Goal: Information Seeking & Learning: Learn about a topic

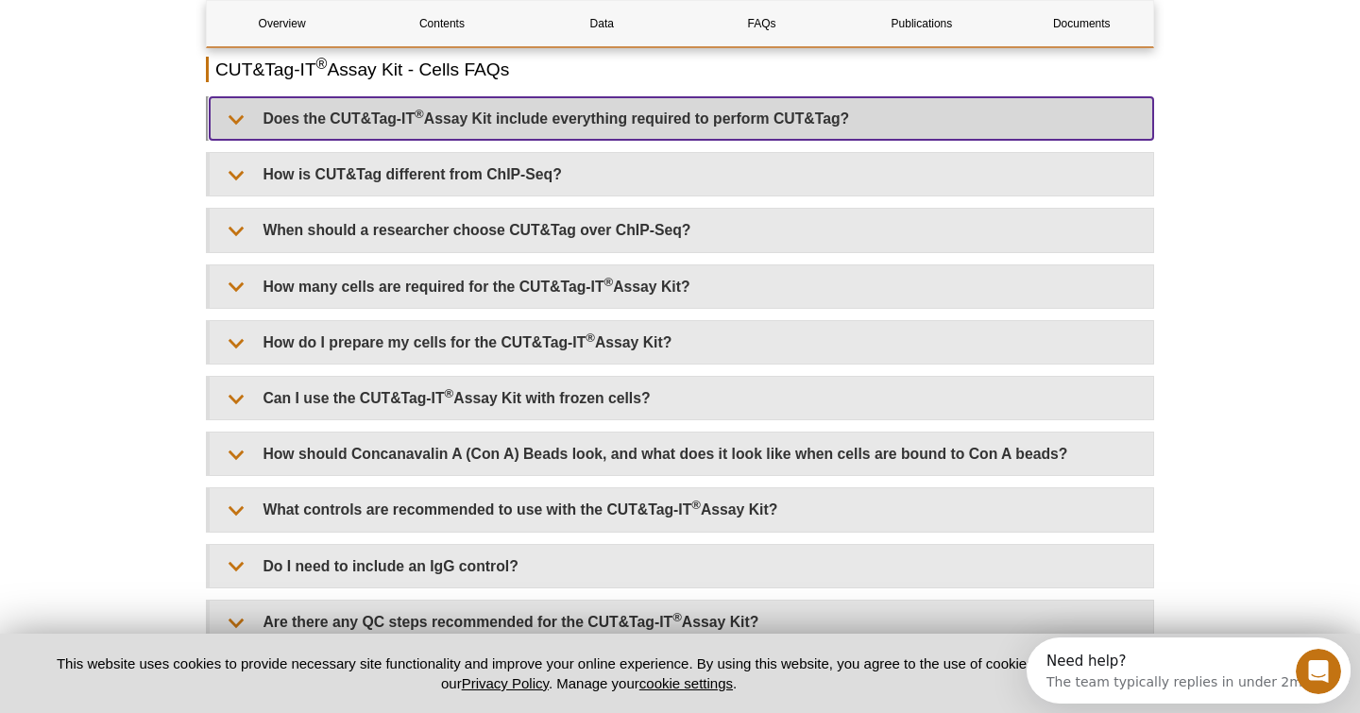
click at [476, 123] on summary "Does the CUT&Tag-IT ® Assay Kit include everything required to perform CUT&Tag?" at bounding box center [682, 118] width 944 height 43
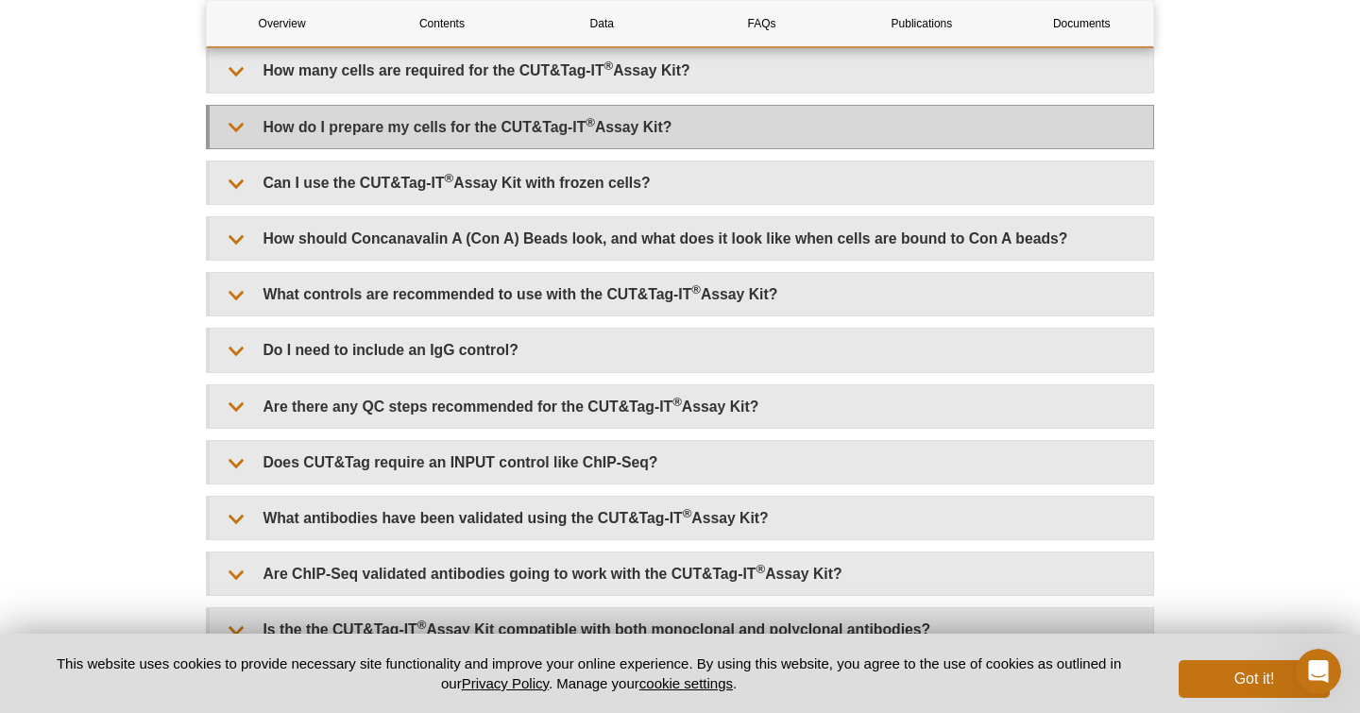
scroll to position [4570, 0]
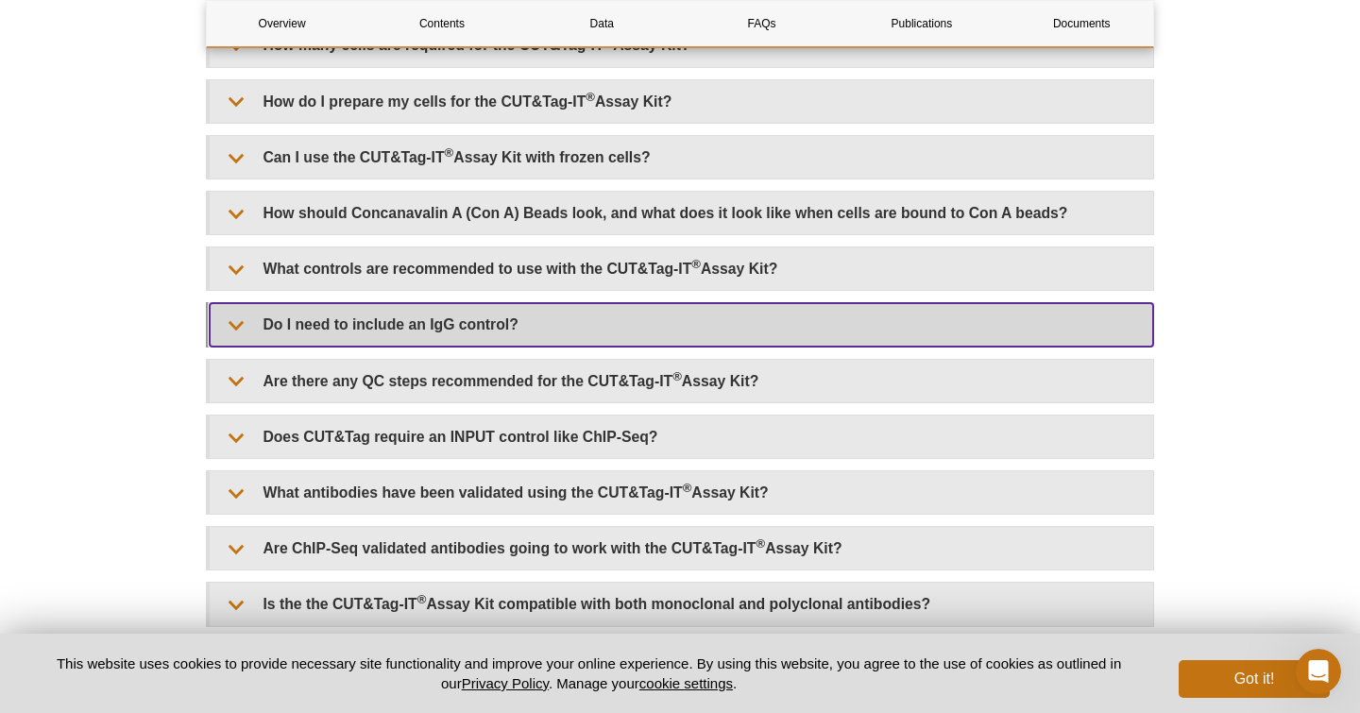
click at [542, 332] on summary "Do I need to include an IgG control?" at bounding box center [682, 324] width 944 height 43
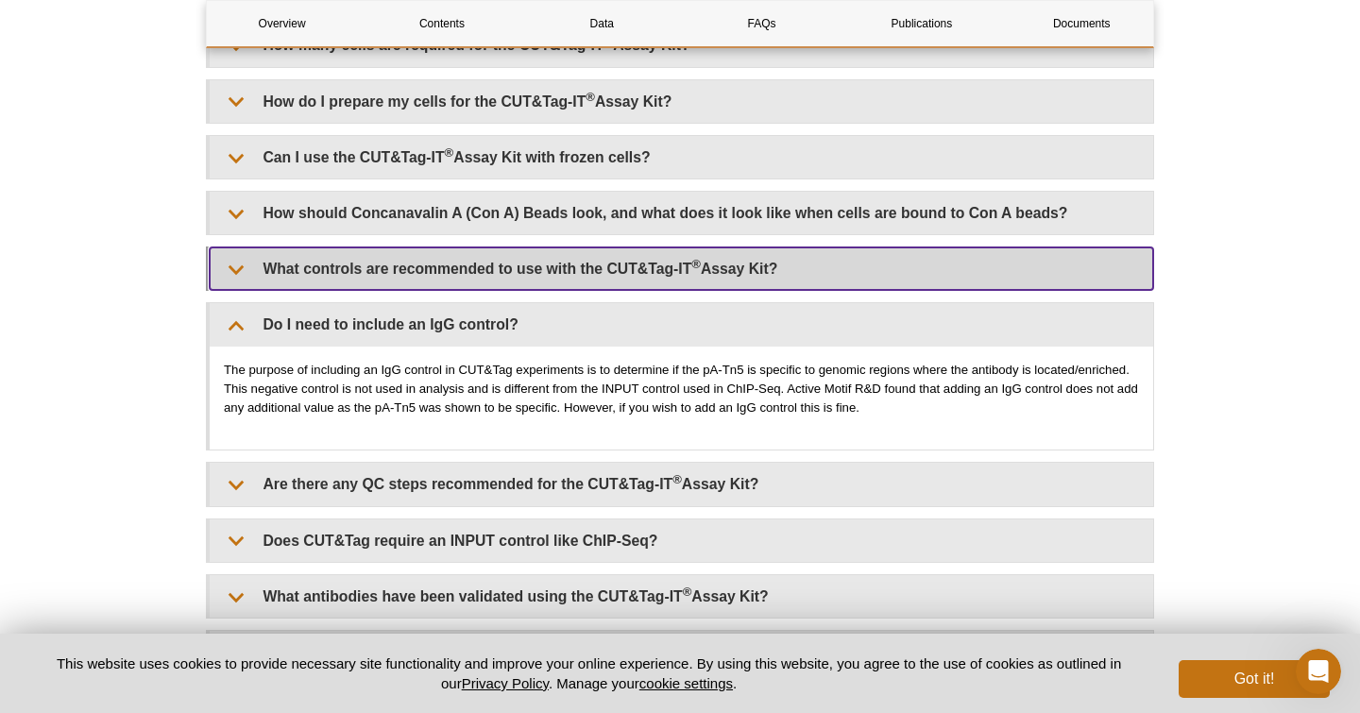
click at [485, 280] on summary "What controls are recommended to use with the CUT&Tag-IT ® Assay Kit?" at bounding box center [682, 268] width 944 height 43
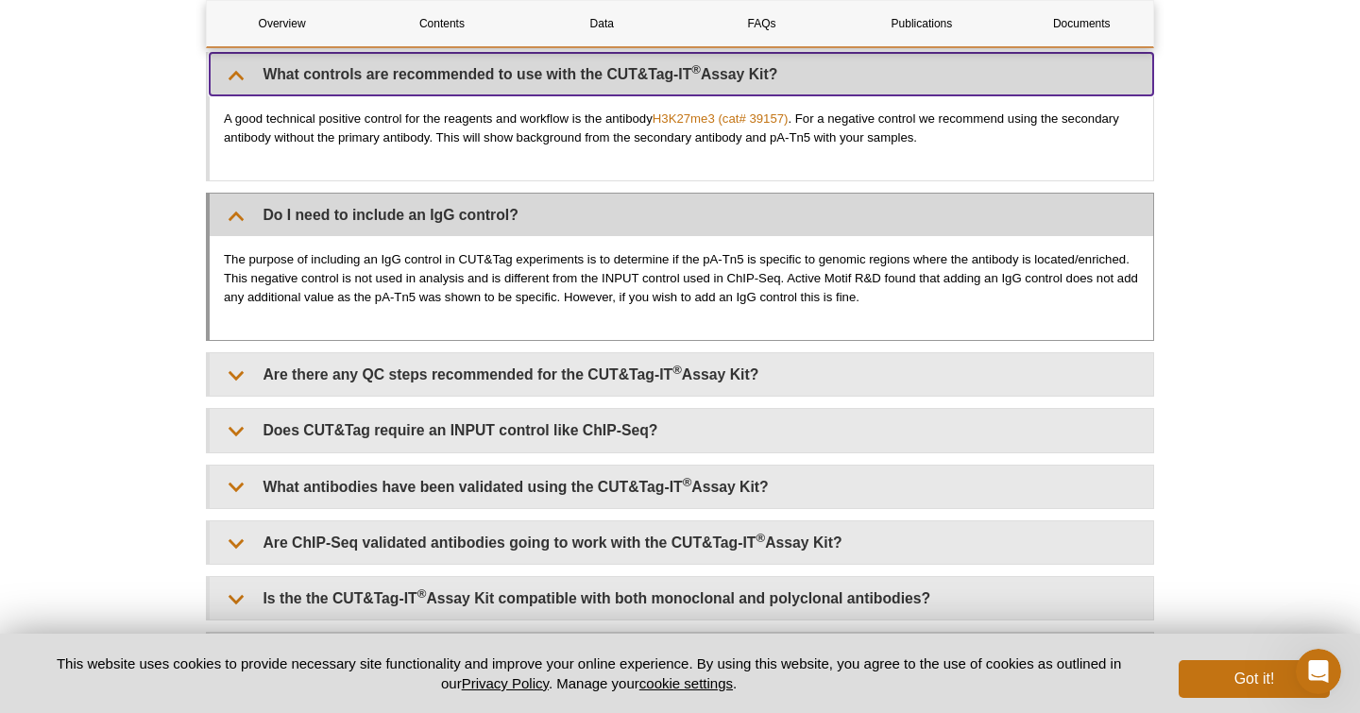
scroll to position [4772, 0]
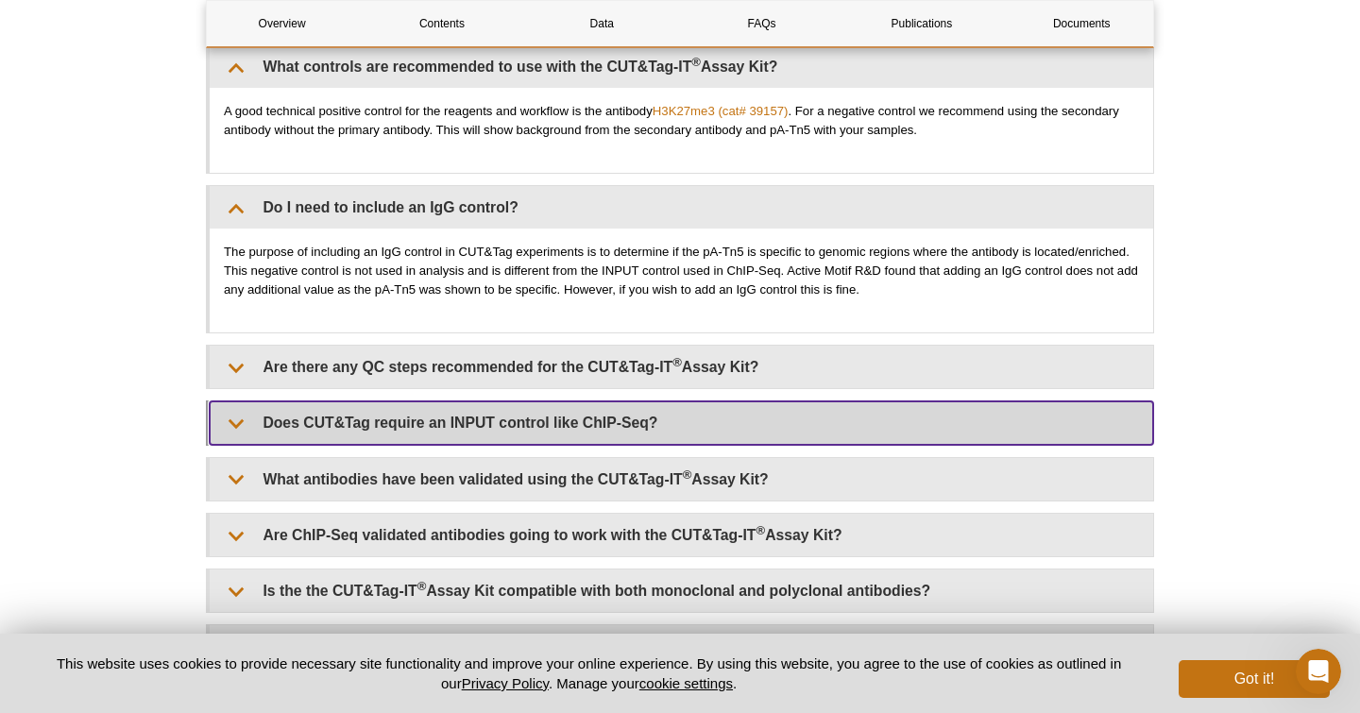
click at [563, 426] on summary "Does CUT&Tag require an INPUT control like ChIP-Seq?" at bounding box center [682, 422] width 944 height 43
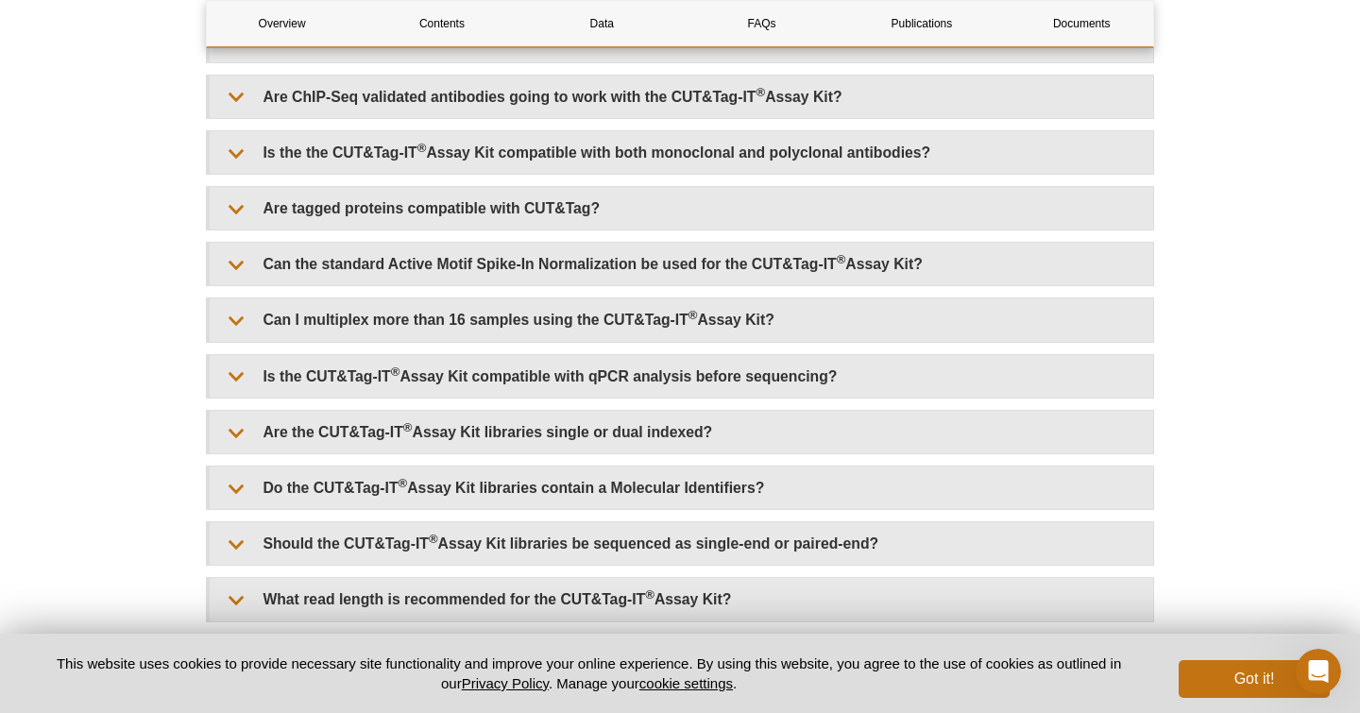
scroll to position [5277, 0]
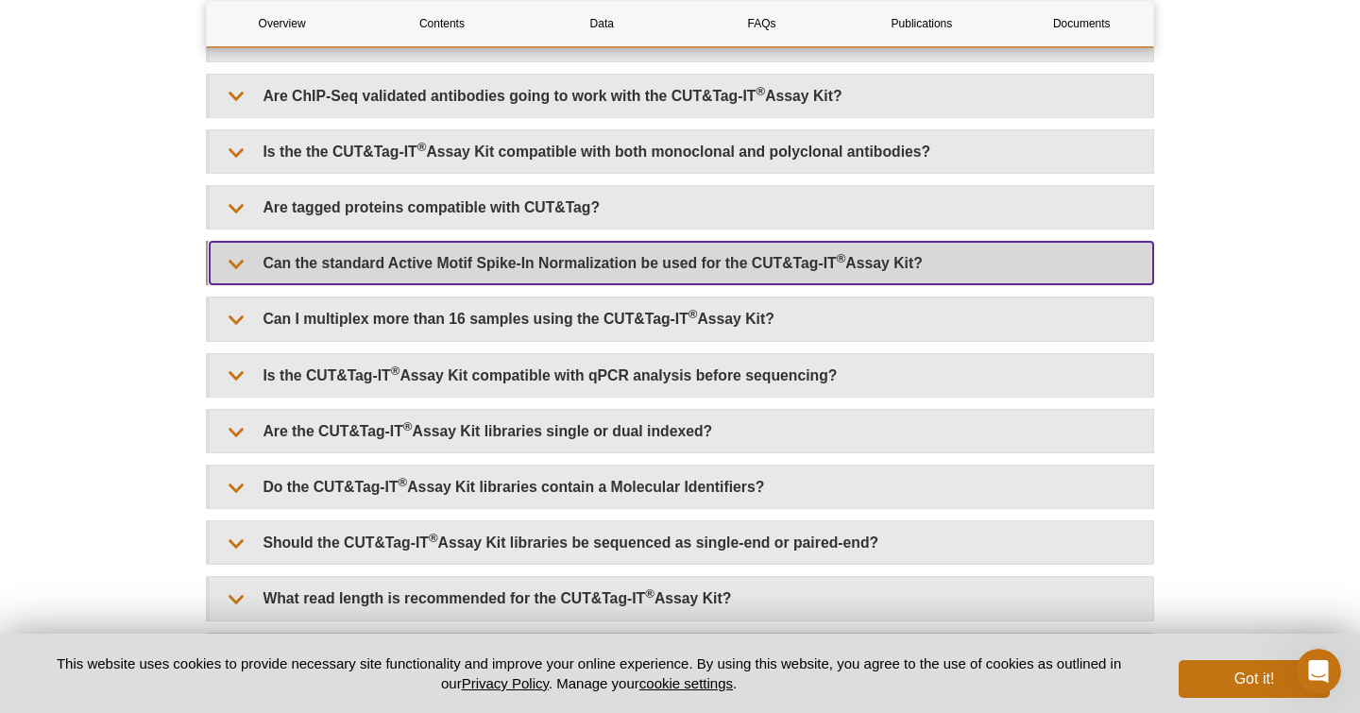
click at [474, 264] on summary "Can the standard Active Motif Spike-In Normalization be used for the CUT&Tag-IT…" at bounding box center [682, 263] width 944 height 43
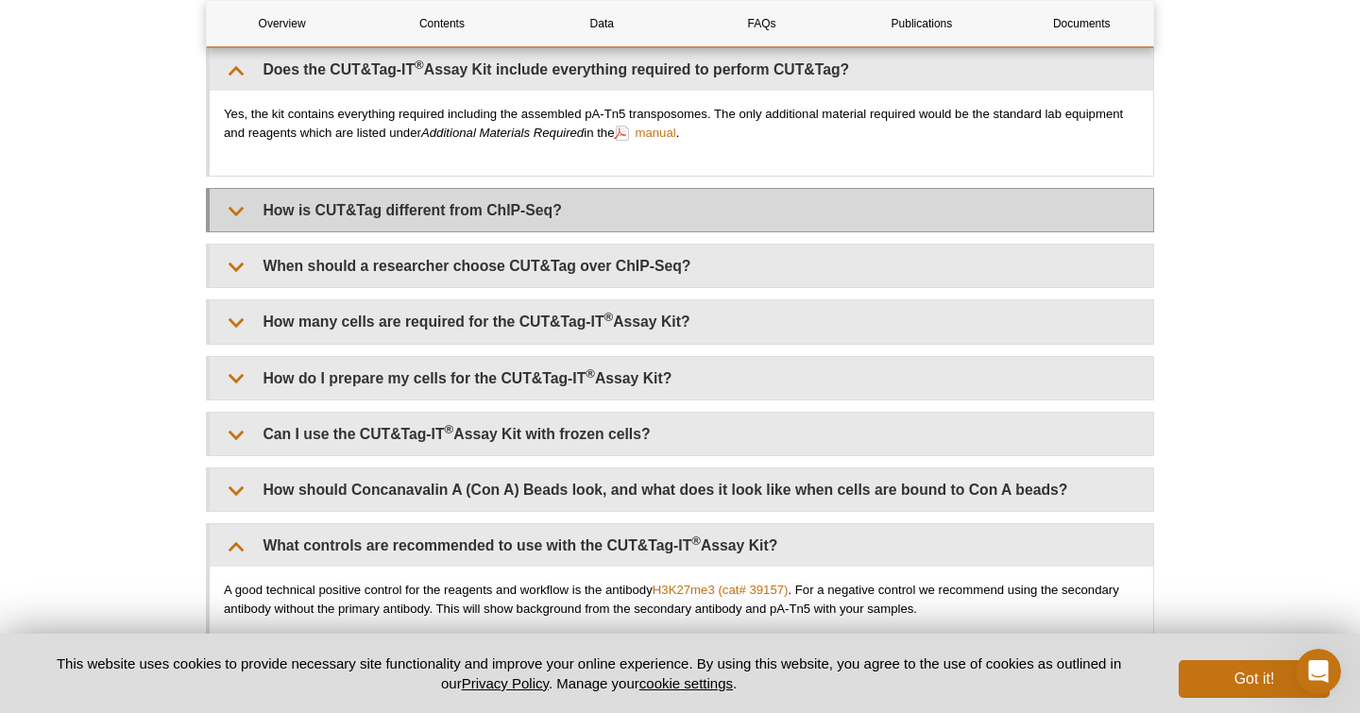
scroll to position [4294, 0]
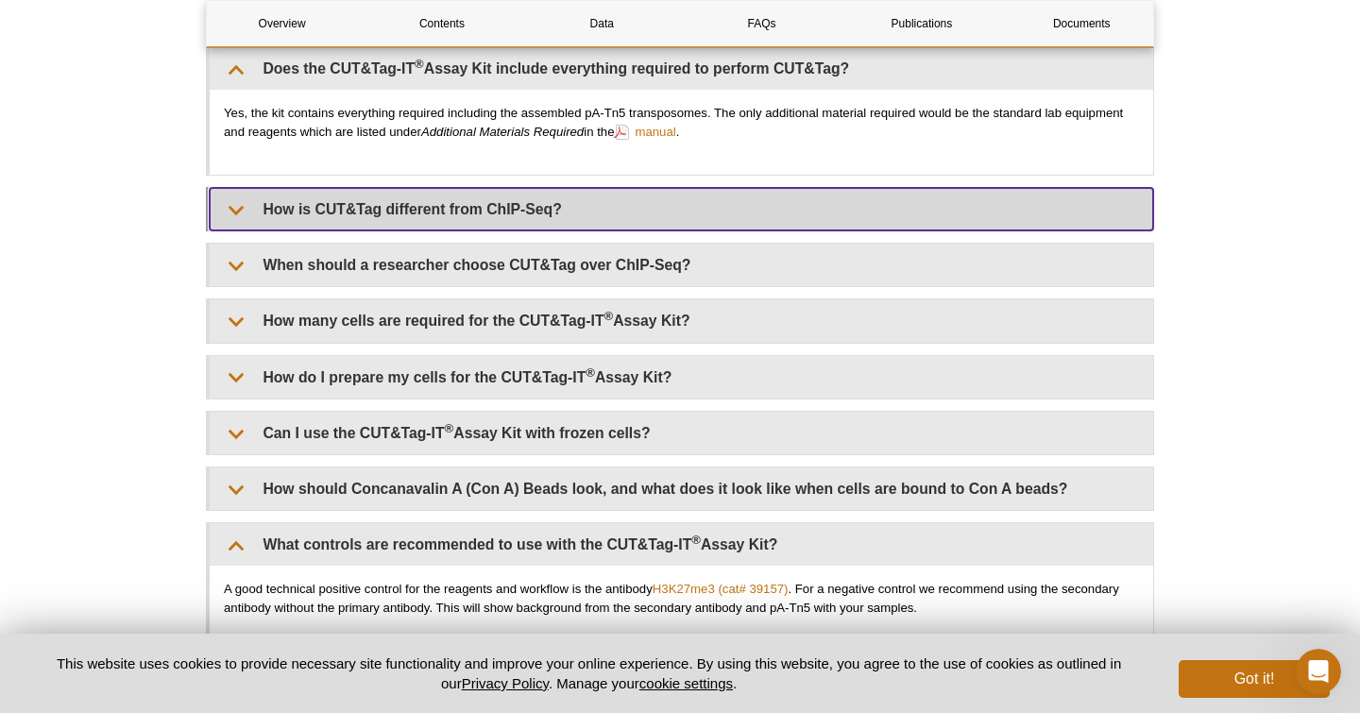
click at [491, 230] on summary "How is CUT&Tag different from ChIP-Seq?" at bounding box center [682, 209] width 944 height 43
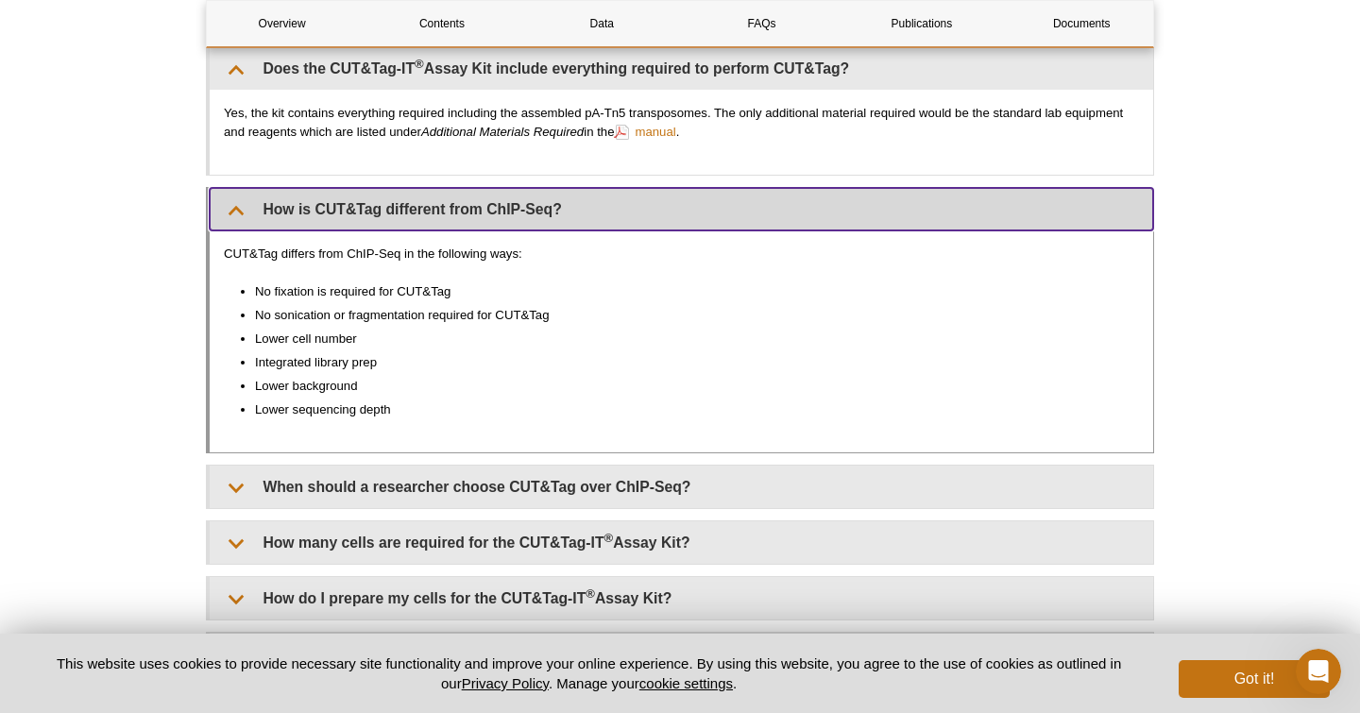
click at [491, 230] on summary "How is CUT&Tag different from ChIP-Seq?" at bounding box center [682, 209] width 944 height 43
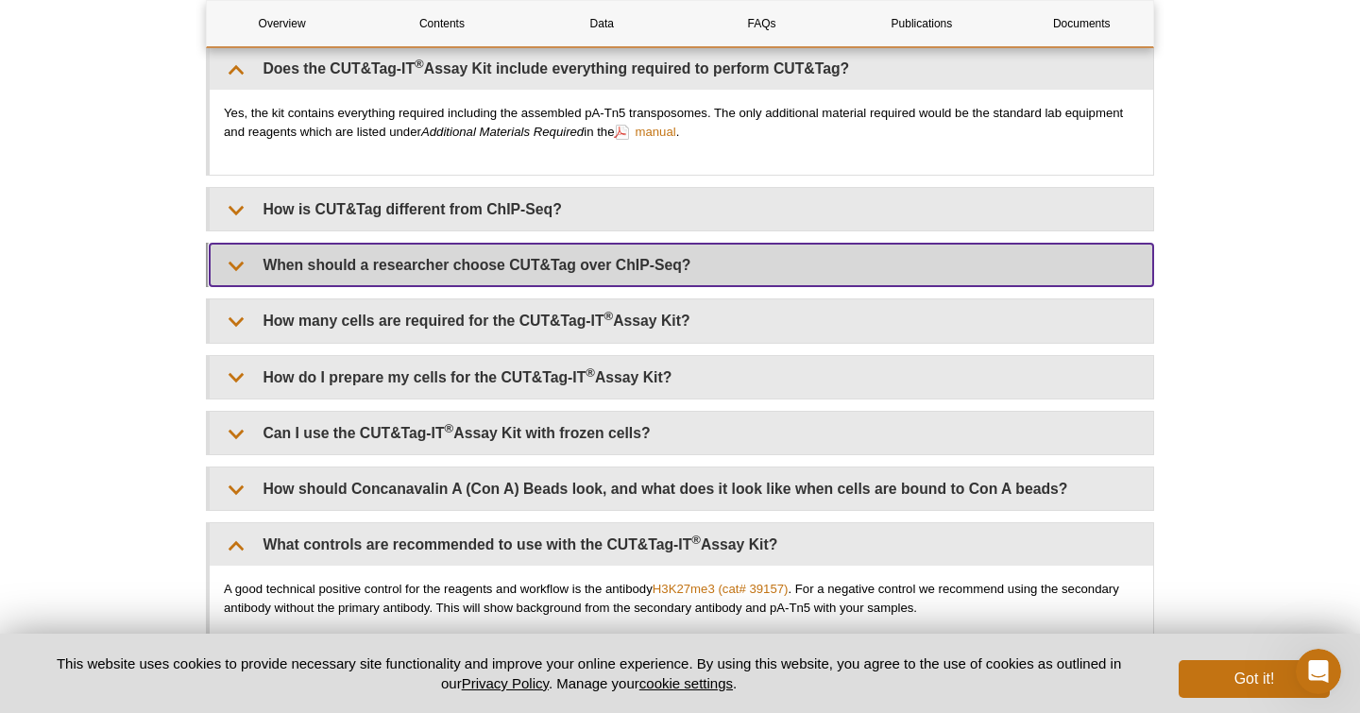
click at [494, 271] on summary "When should a researcher choose CUT&Tag over ChIP-Seq?" at bounding box center [682, 265] width 944 height 43
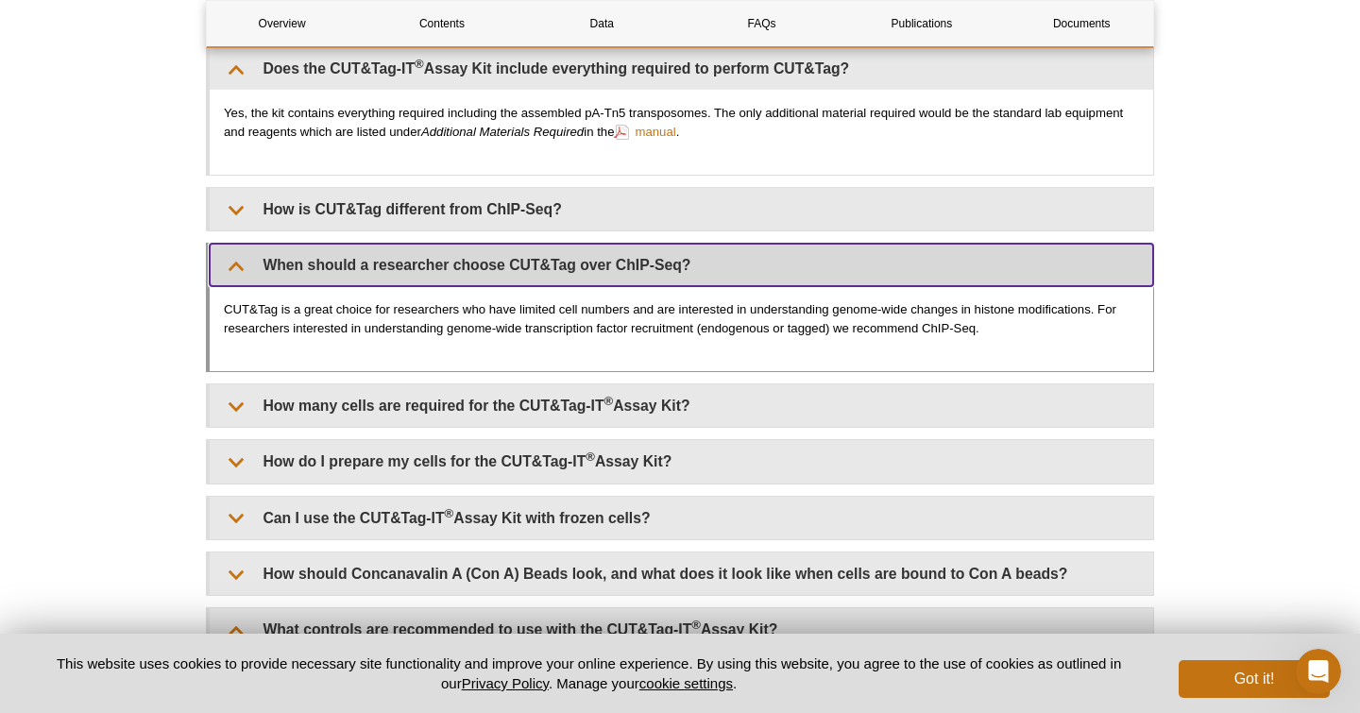
click at [494, 271] on summary "When should a researcher choose CUT&Tag over ChIP-Seq?" at bounding box center [682, 265] width 944 height 43
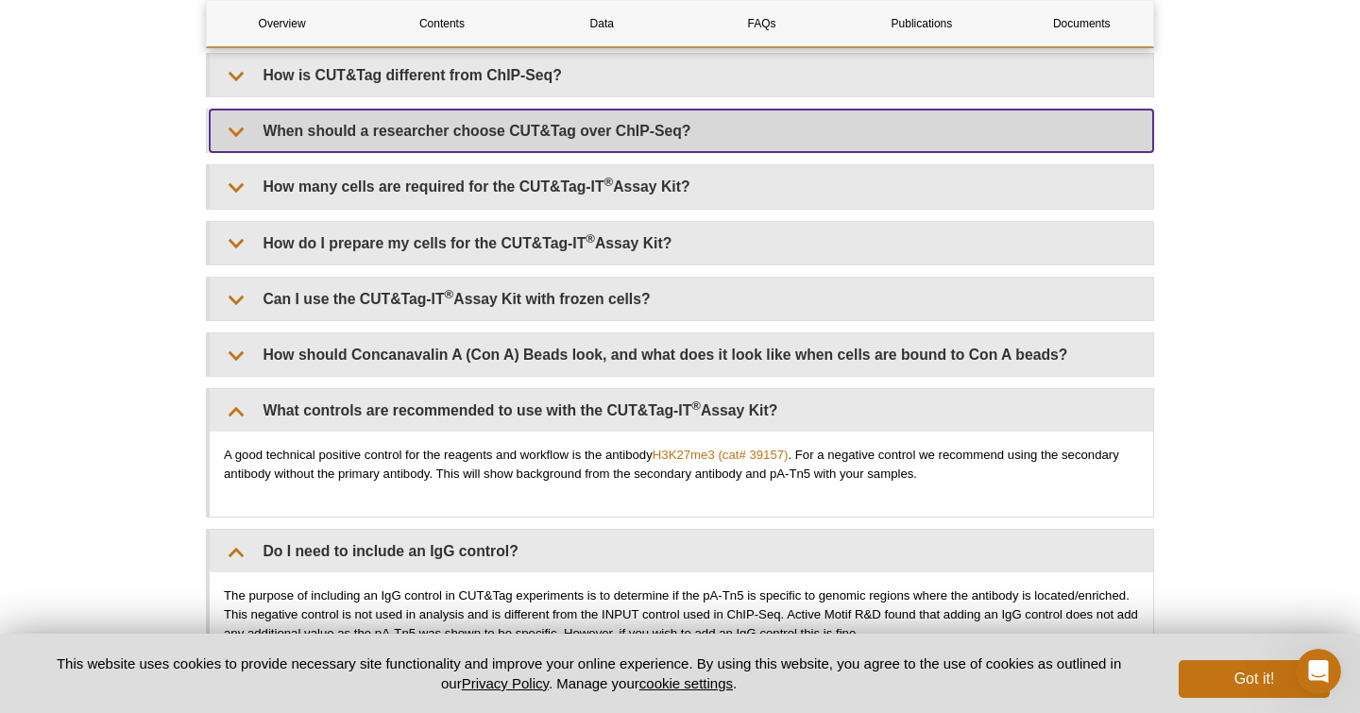
scroll to position [4435, 0]
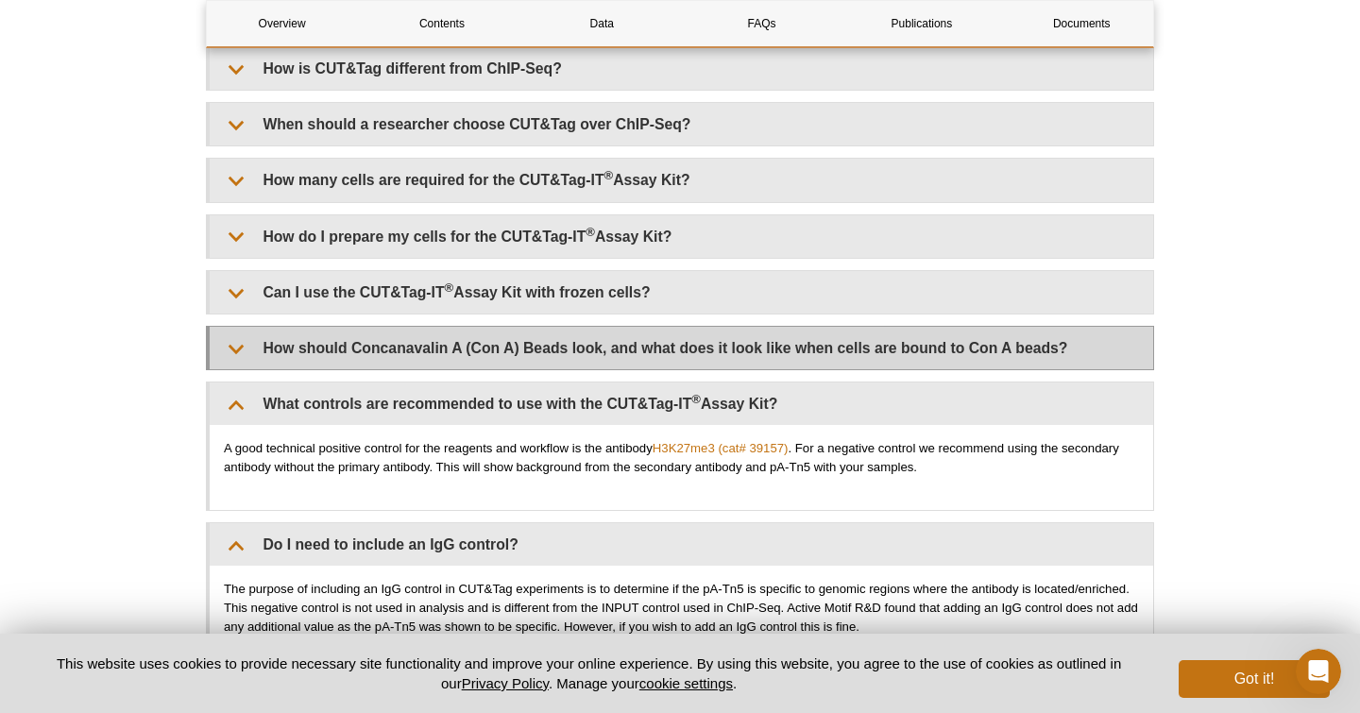
click at [527, 342] on summary "How should Concanavalin A (Con A) Beads look, and what does it look like when c…" at bounding box center [682, 348] width 944 height 43
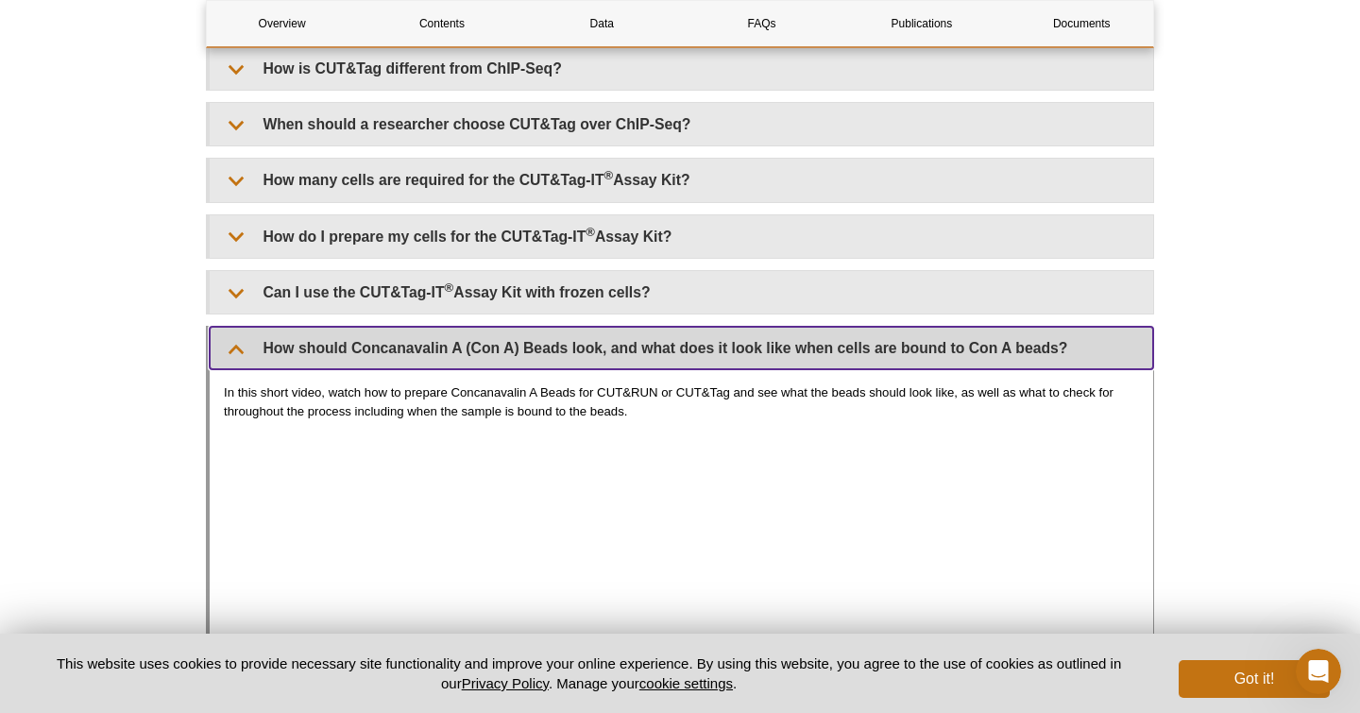
click at [527, 342] on summary "How should Concanavalin A (Con A) Beads look, and what does it look like when c…" at bounding box center [682, 348] width 944 height 43
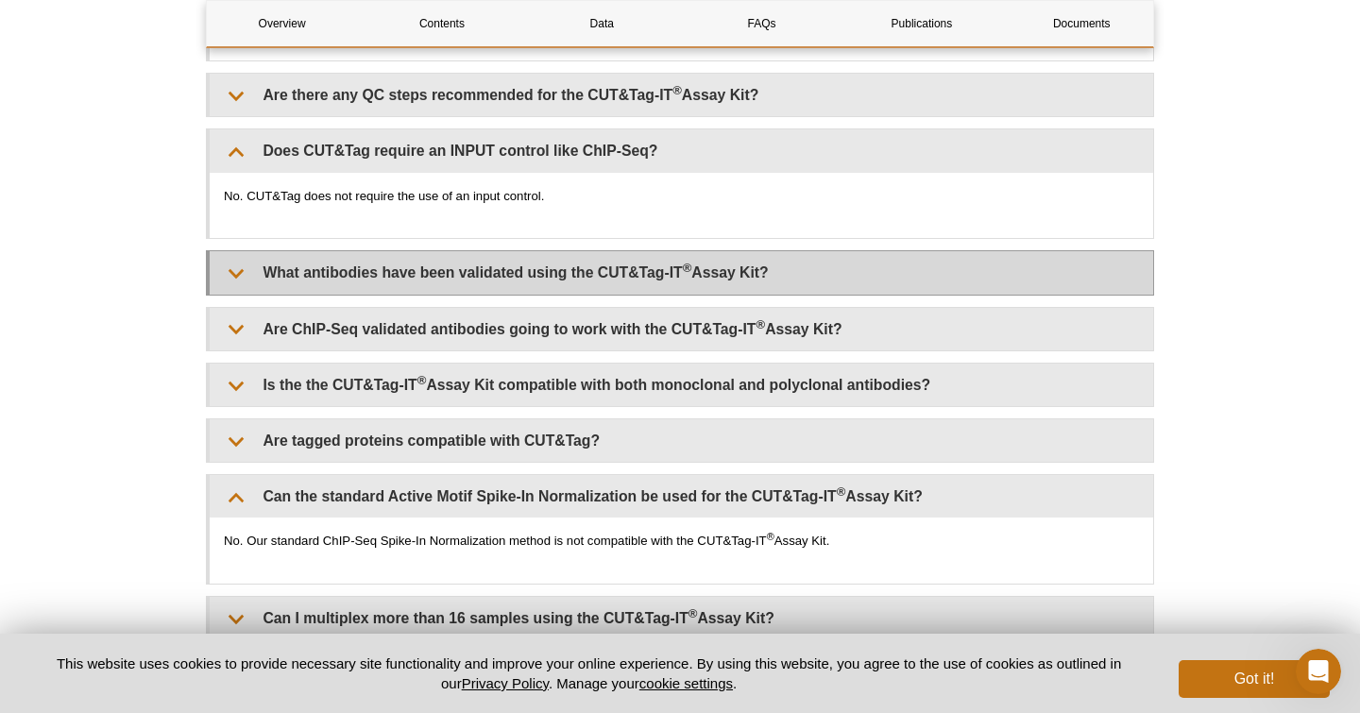
scroll to position [5060, 0]
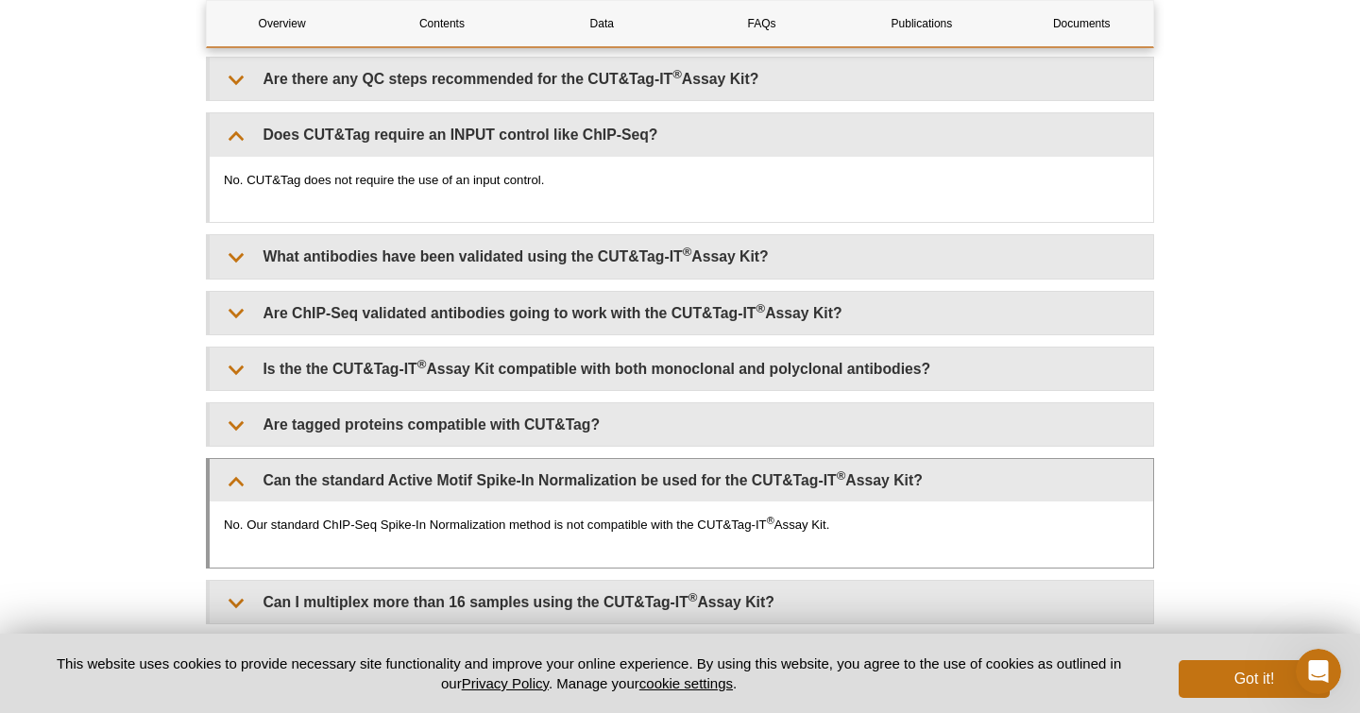
click at [351, 516] on p "No. Our standard ChIP-Seq Spike-In Normalization method is not compatible with …" at bounding box center [681, 525] width 915 height 19
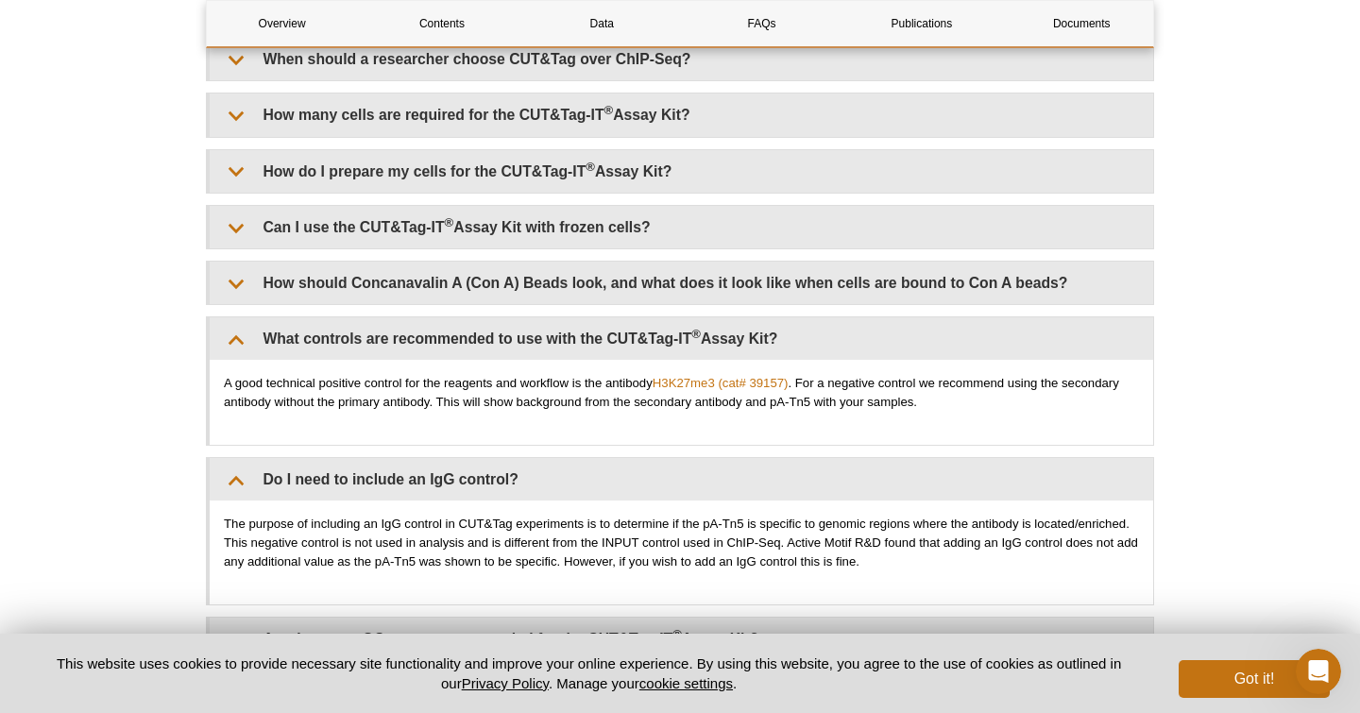
scroll to position [4503, 0]
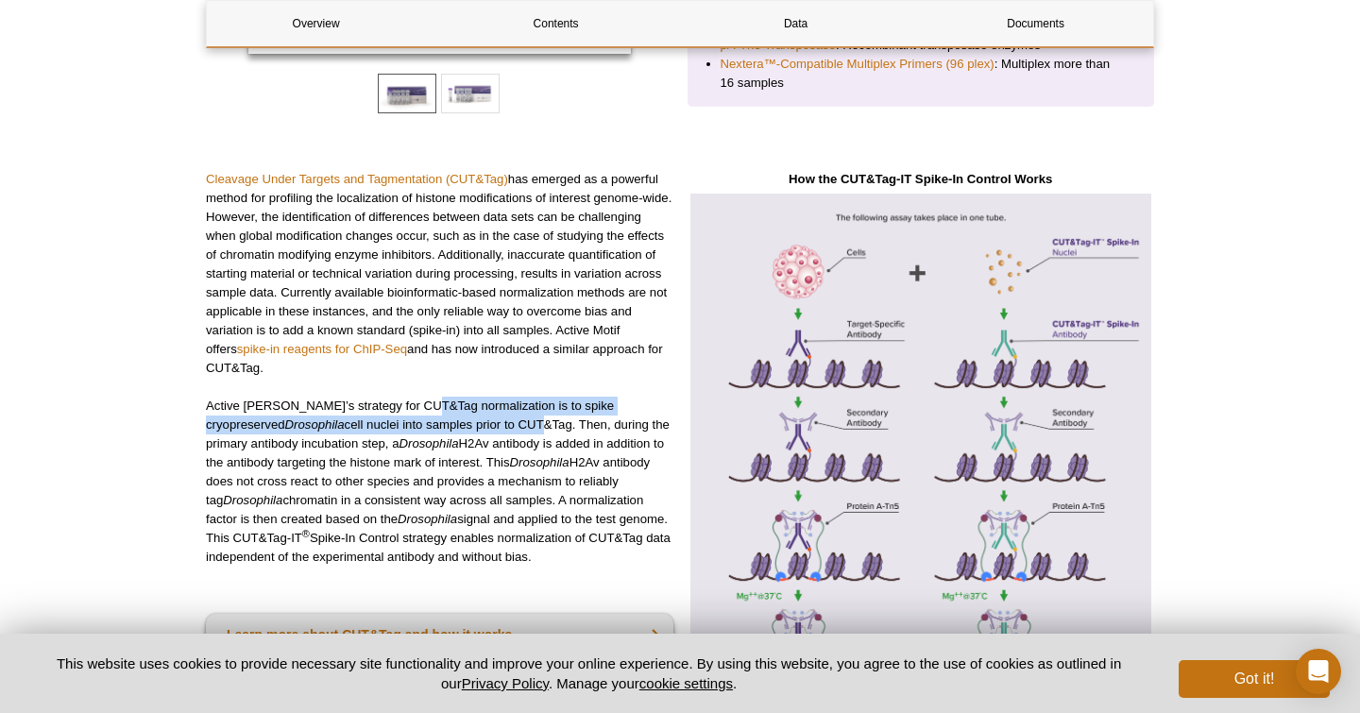
scroll to position [529, 0]
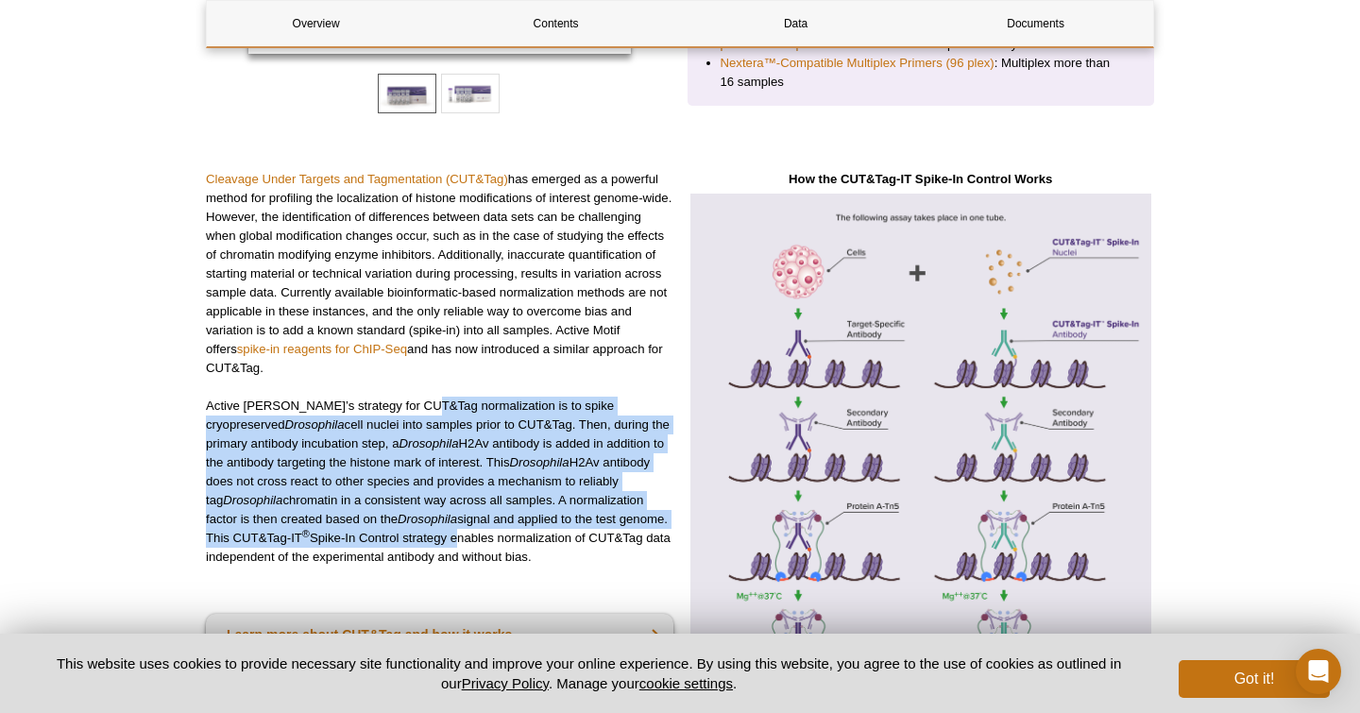
drag, startPoint x: 420, startPoint y: 413, endPoint x: 428, endPoint y: 537, distance: 124.0
click at [428, 537] on p "Active [PERSON_NAME]’s strategy for CUT&Tag normalization is to spike cryoprese…" at bounding box center [440, 482] width 468 height 170
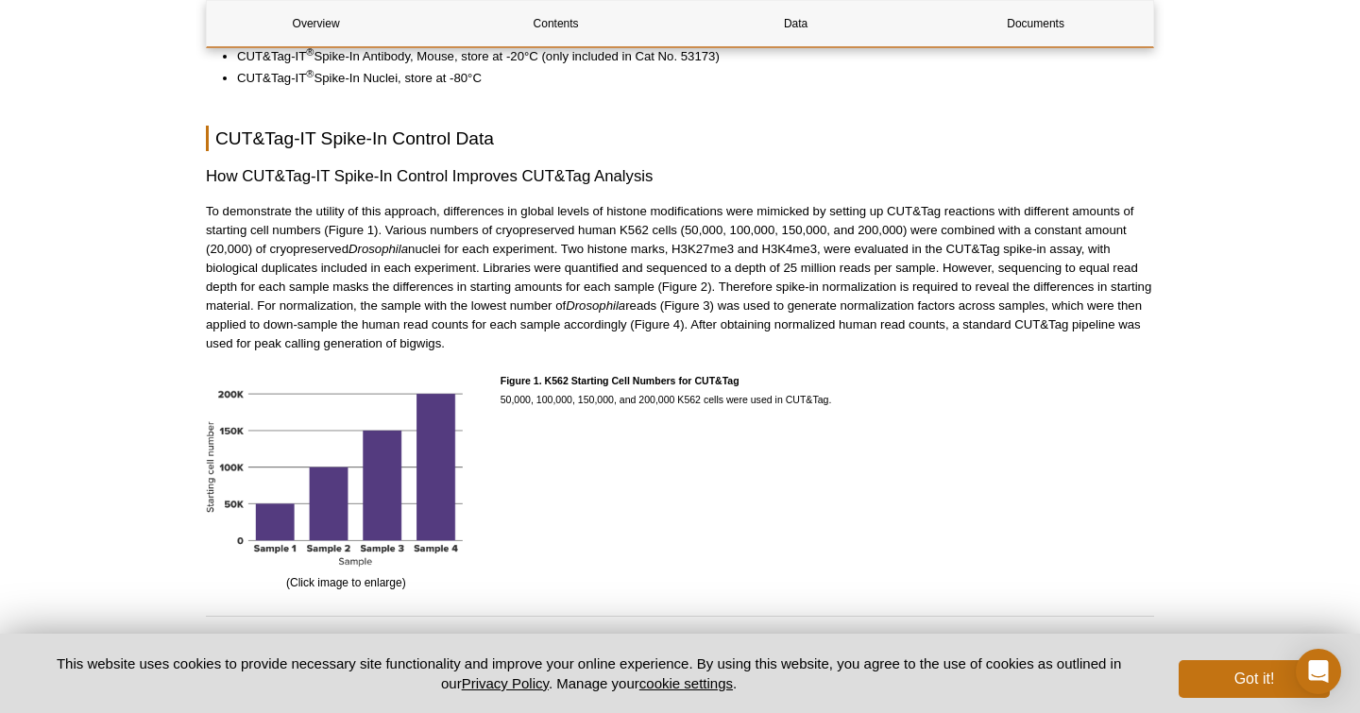
scroll to position [1761, 0]
